Goal: Find specific page/section: Find specific page/section

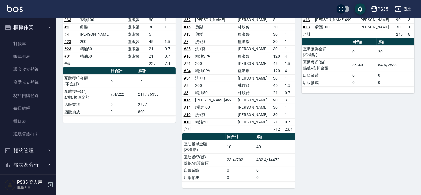
scroll to position [93, 0]
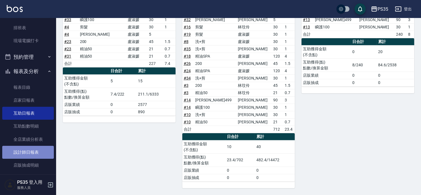
click at [37, 153] on link "設計師日報表" at bounding box center [28, 152] width 52 height 13
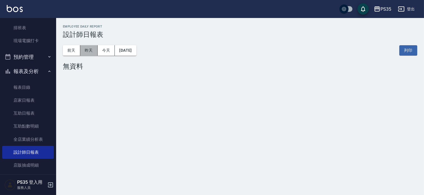
click at [85, 49] on button "昨天" at bounding box center [88, 50] width 17 height 10
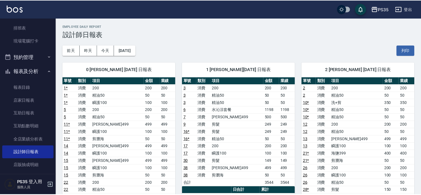
scroll to position [125, 0]
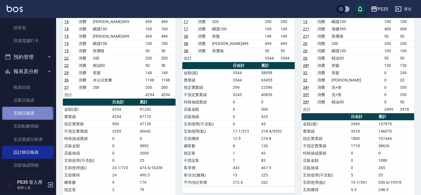
click at [22, 115] on link "互助日報表" at bounding box center [28, 113] width 52 height 13
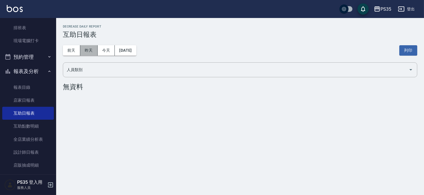
click at [91, 49] on button "昨天" at bounding box center [88, 50] width 17 height 10
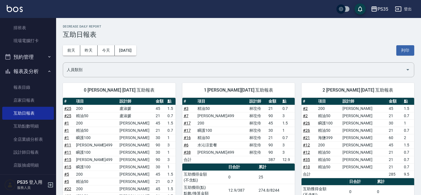
scroll to position [125, 0]
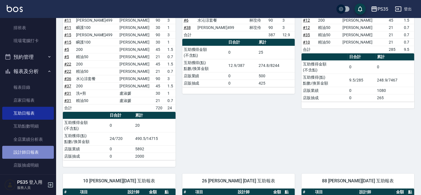
click at [32, 151] on link "設計師日報表" at bounding box center [28, 152] width 52 height 13
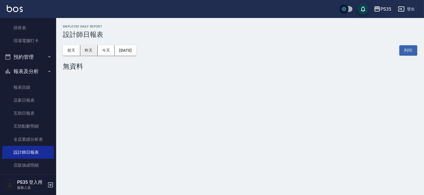
click at [94, 49] on button "昨天" at bounding box center [88, 50] width 17 height 10
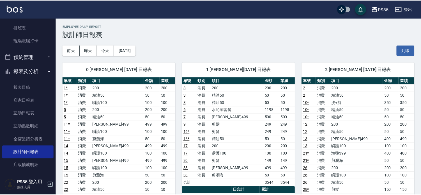
scroll to position [93, 0]
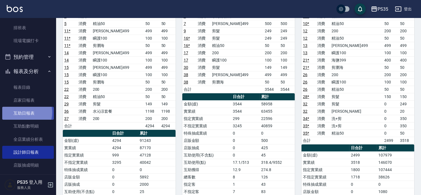
click at [20, 112] on link "互助日報表" at bounding box center [28, 113] width 52 height 13
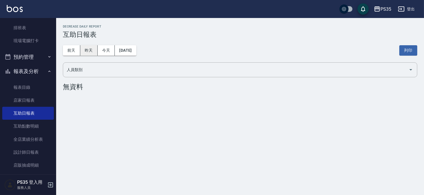
click at [85, 49] on button "昨天" at bounding box center [88, 50] width 17 height 10
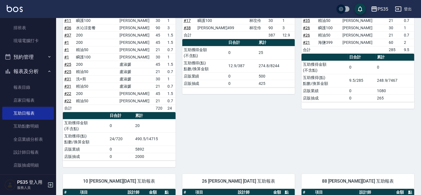
scroll to position [125, 0]
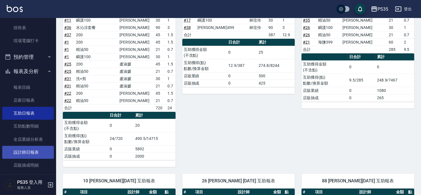
drag, startPoint x: 26, startPoint y: 156, endPoint x: 21, endPoint y: 148, distance: 9.9
click at [26, 156] on link "設計師日報表" at bounding box center [28, 152] width 52 height 13
